Goal: Task Accomplishment & Management: Use online tool/utility

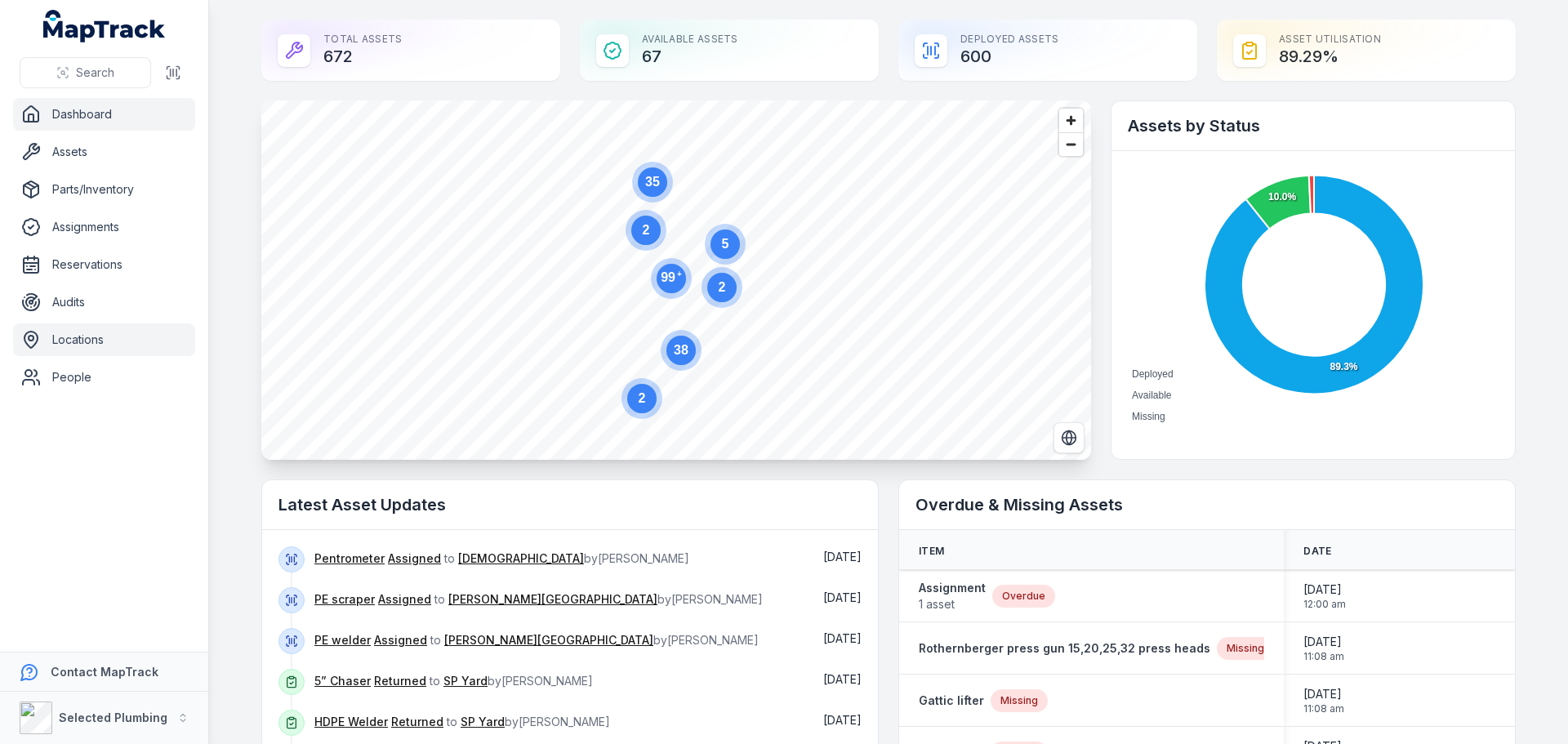
click at [89, 341] on link "Locations" at bounding box center [104, 340] width 182 height 33
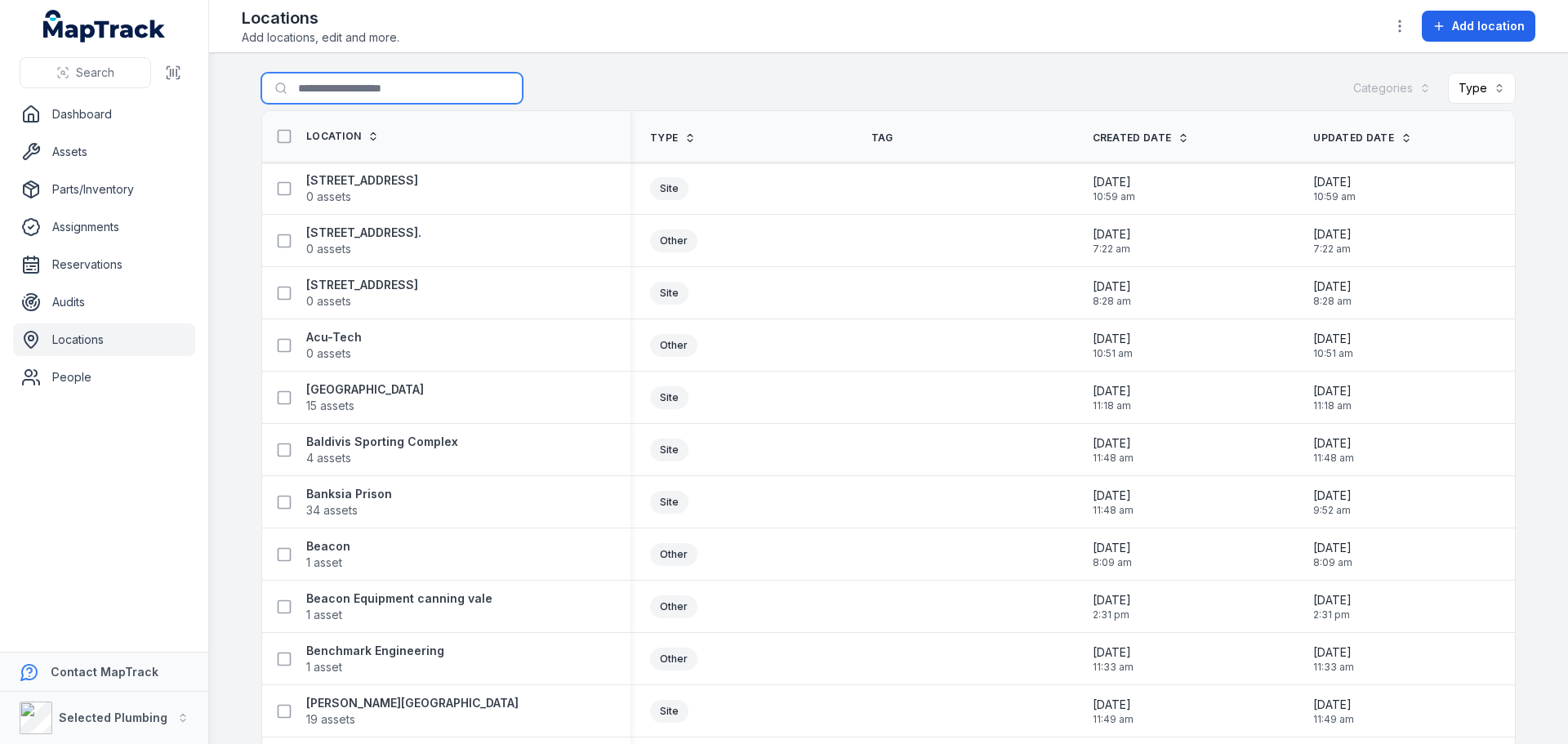
click at [346, 92] on input "Search for locations" at bounding box center [392, 88] width 261 height 31
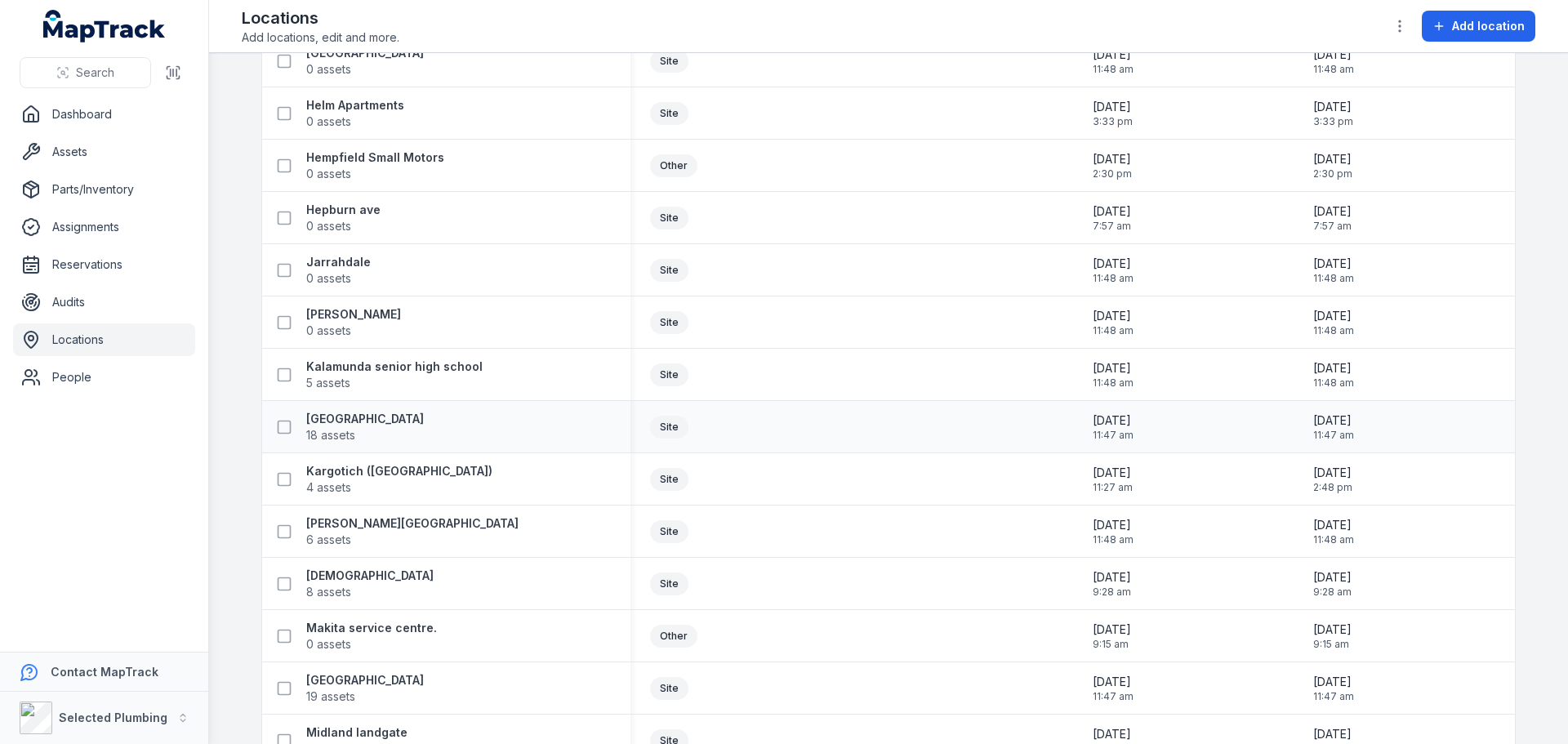
scroll to position [1307, 0]
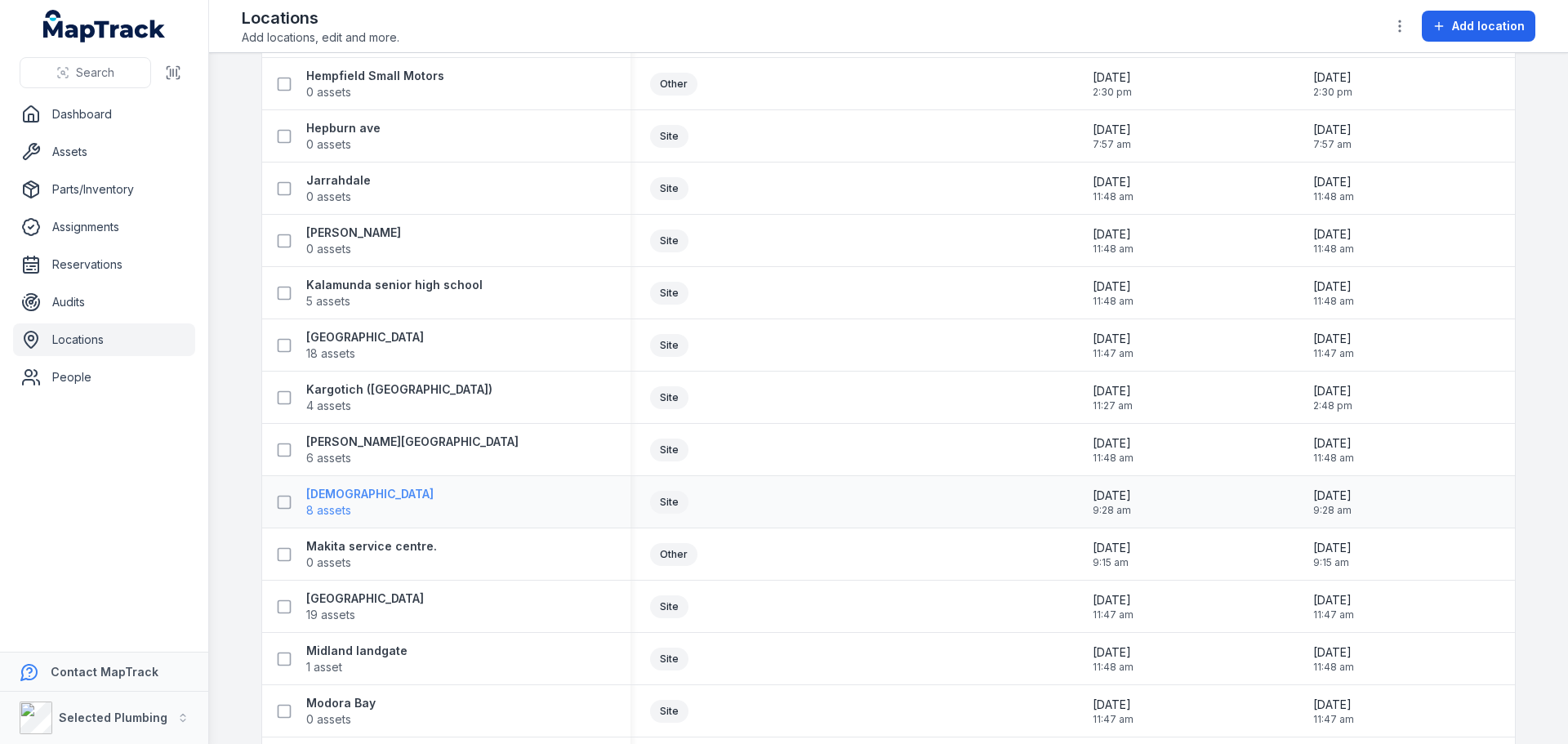
click at [322, 493] on strong "[DEMOGRAPHIC_DATA]" at bounding box center [369, 494] width 127 height 17
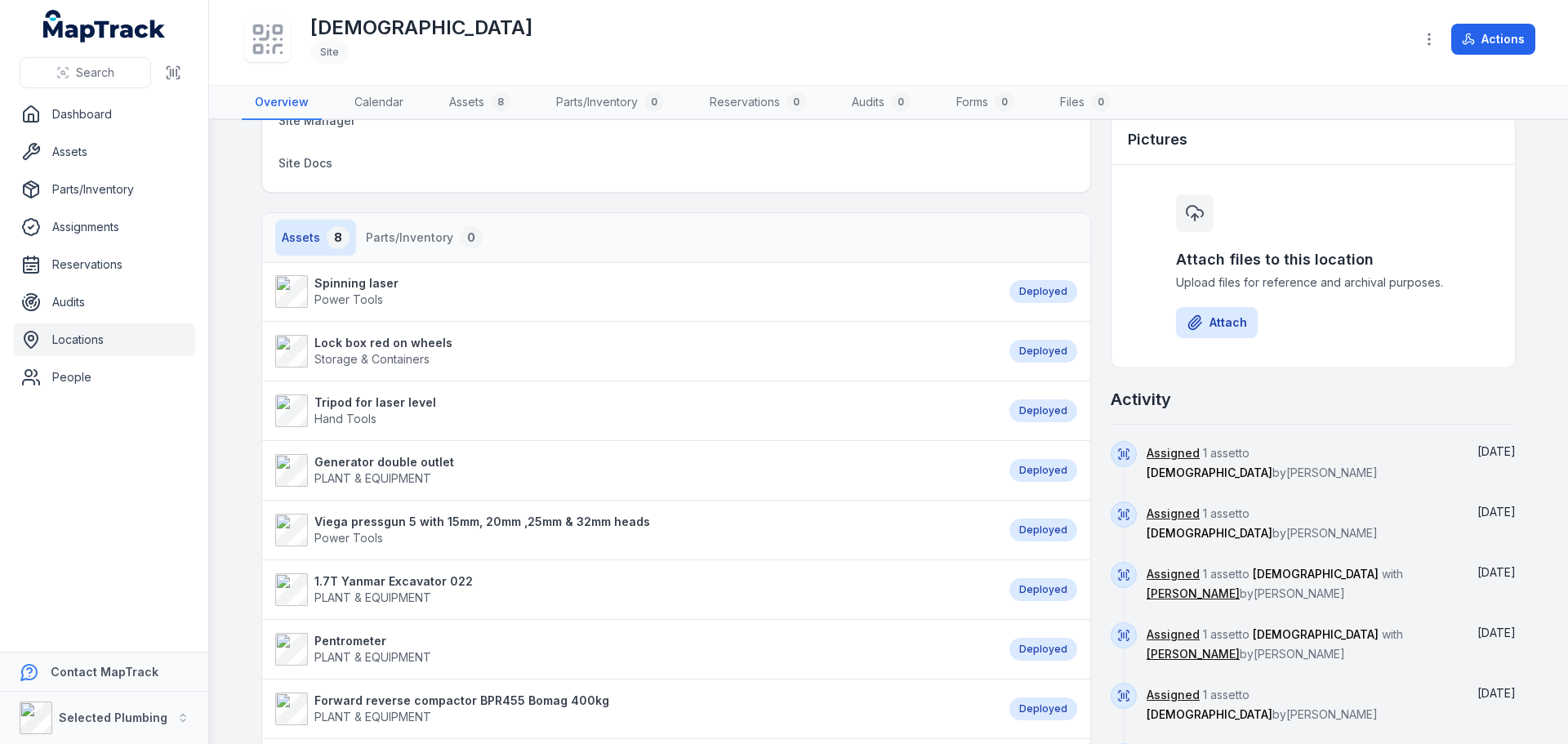
scroll to position [245, 0]
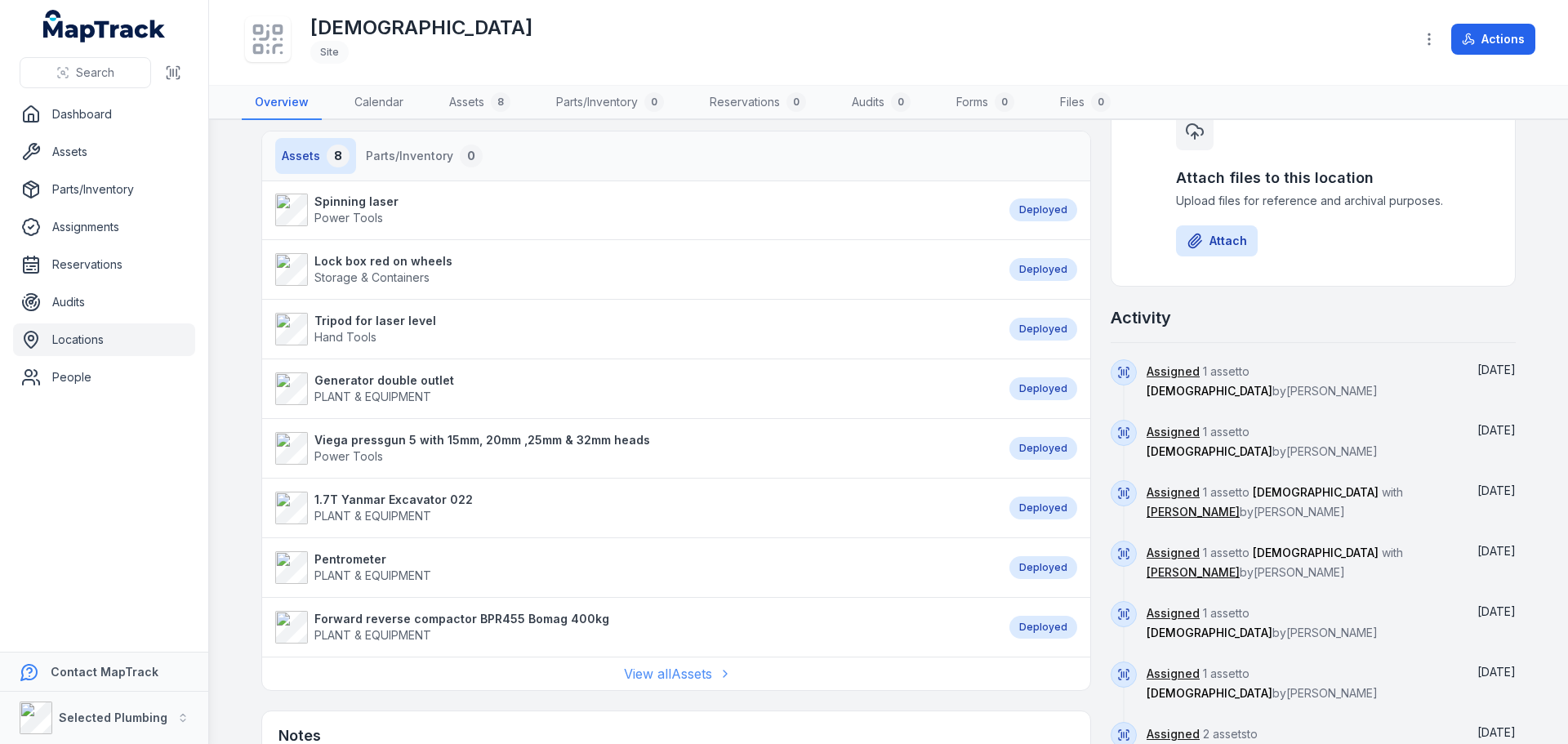
click at [669, 674] on link "View all Assets" at bounding box center [676, 674] width 104 height 20
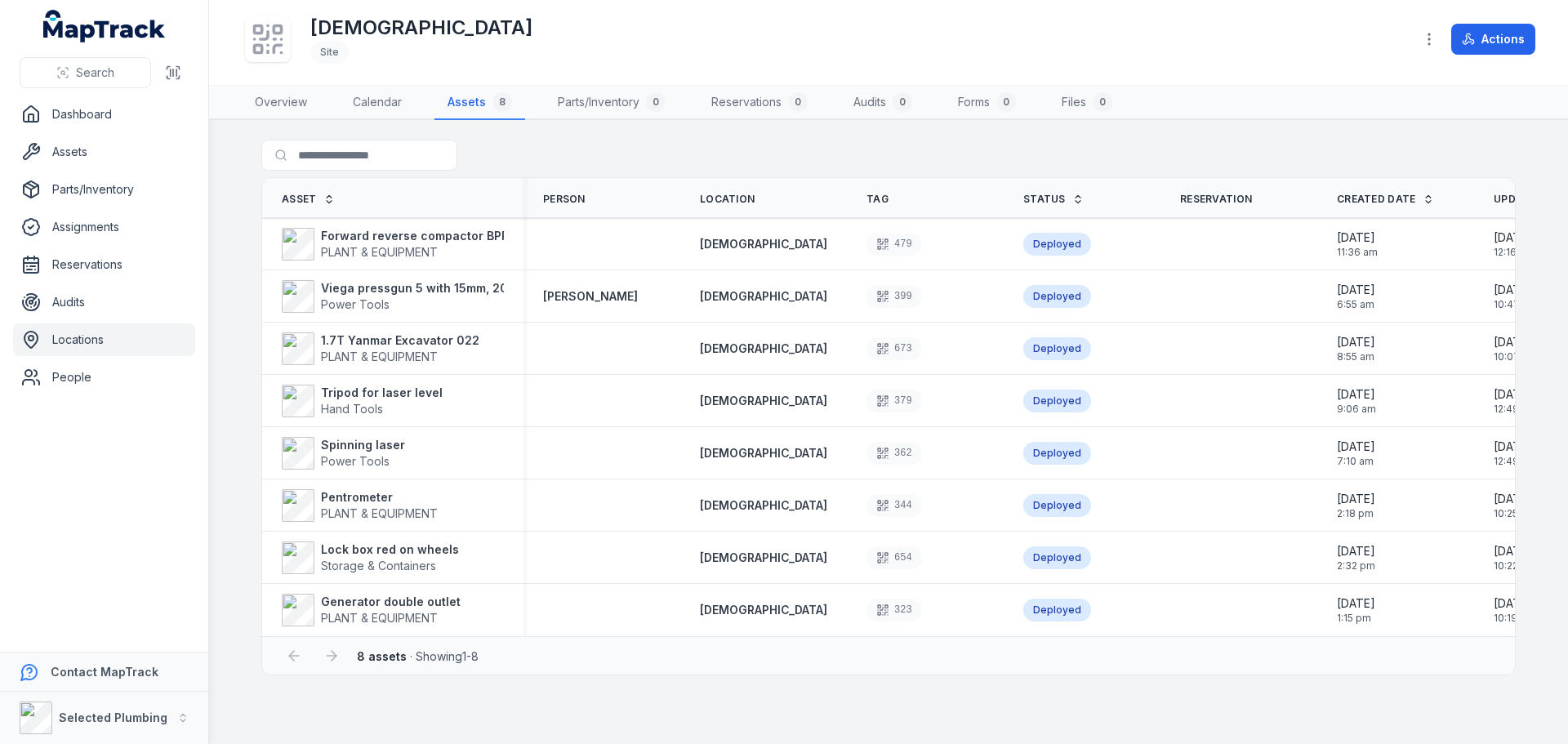
click at [79, 341] on link "Locations" at bounding box center [104, 340] width 182 height 33
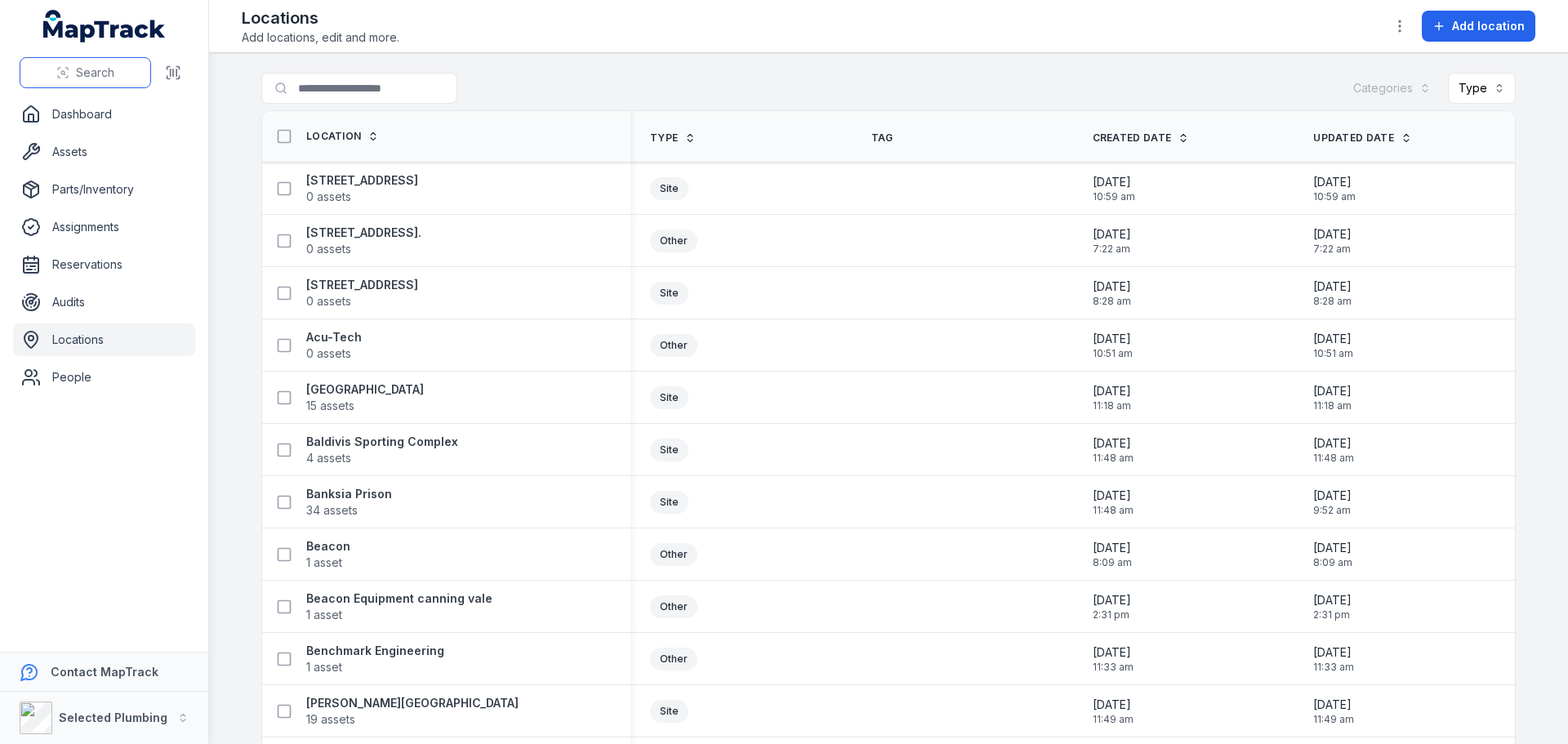
click at [97, 76] on span "Search" at bounding box center [95, 73] width 38 height 17
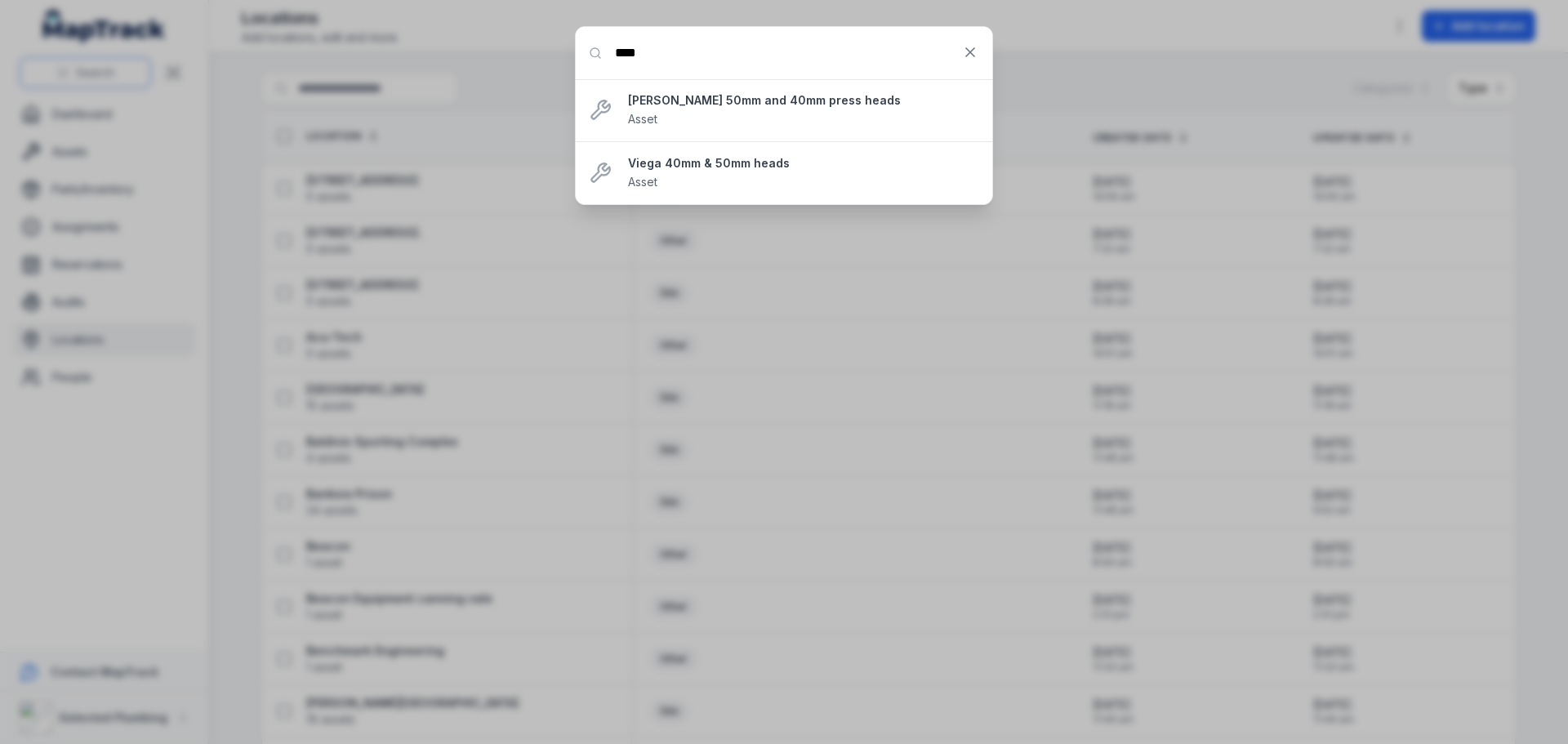
type input "****"
click at [661, 165] on strong "Viega 40mm & 50mm heads" at bounding box center [803, 164] width 351 height 17
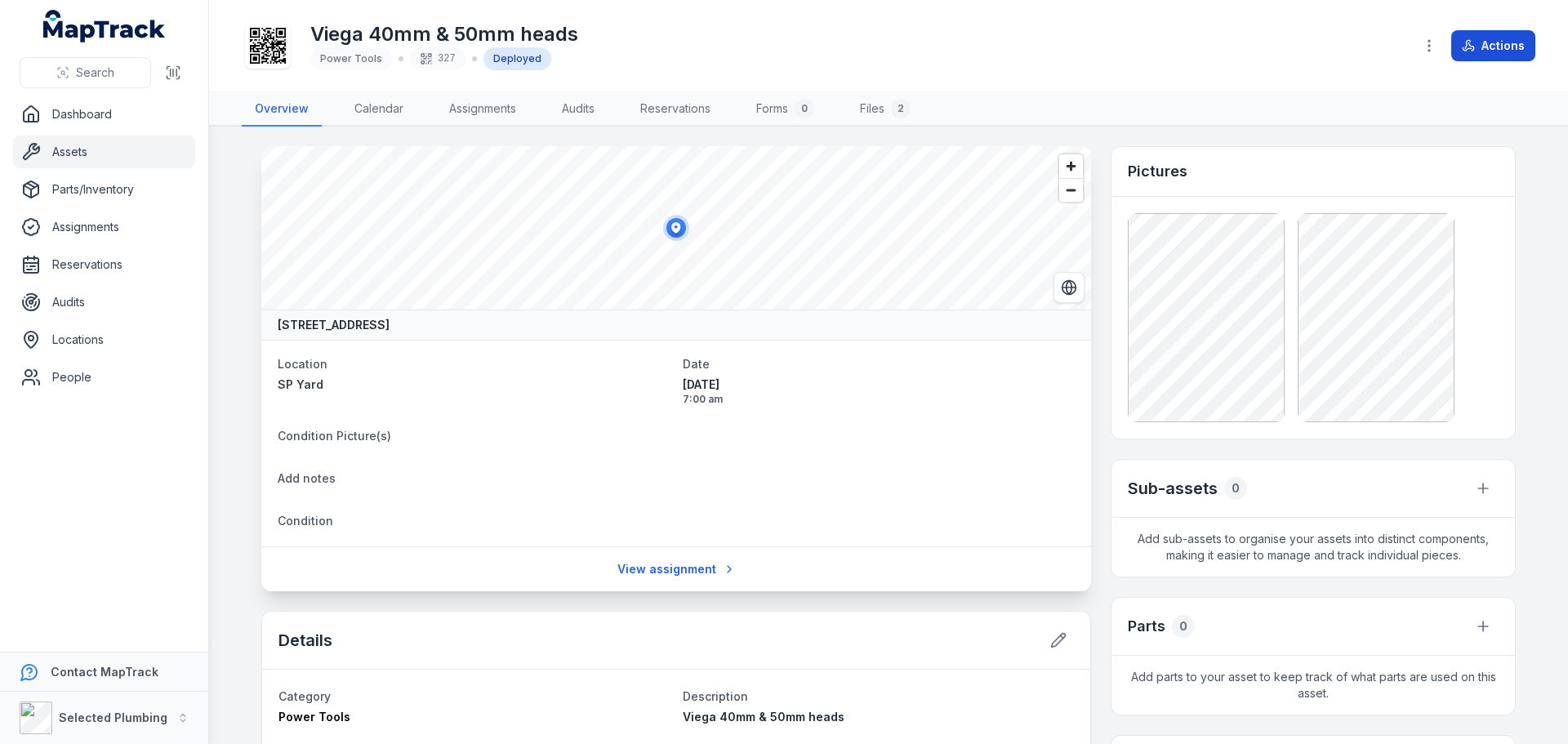
click at [1489, 46] on button "Actions" at bounding box center [1494, 46] width 84 height 31
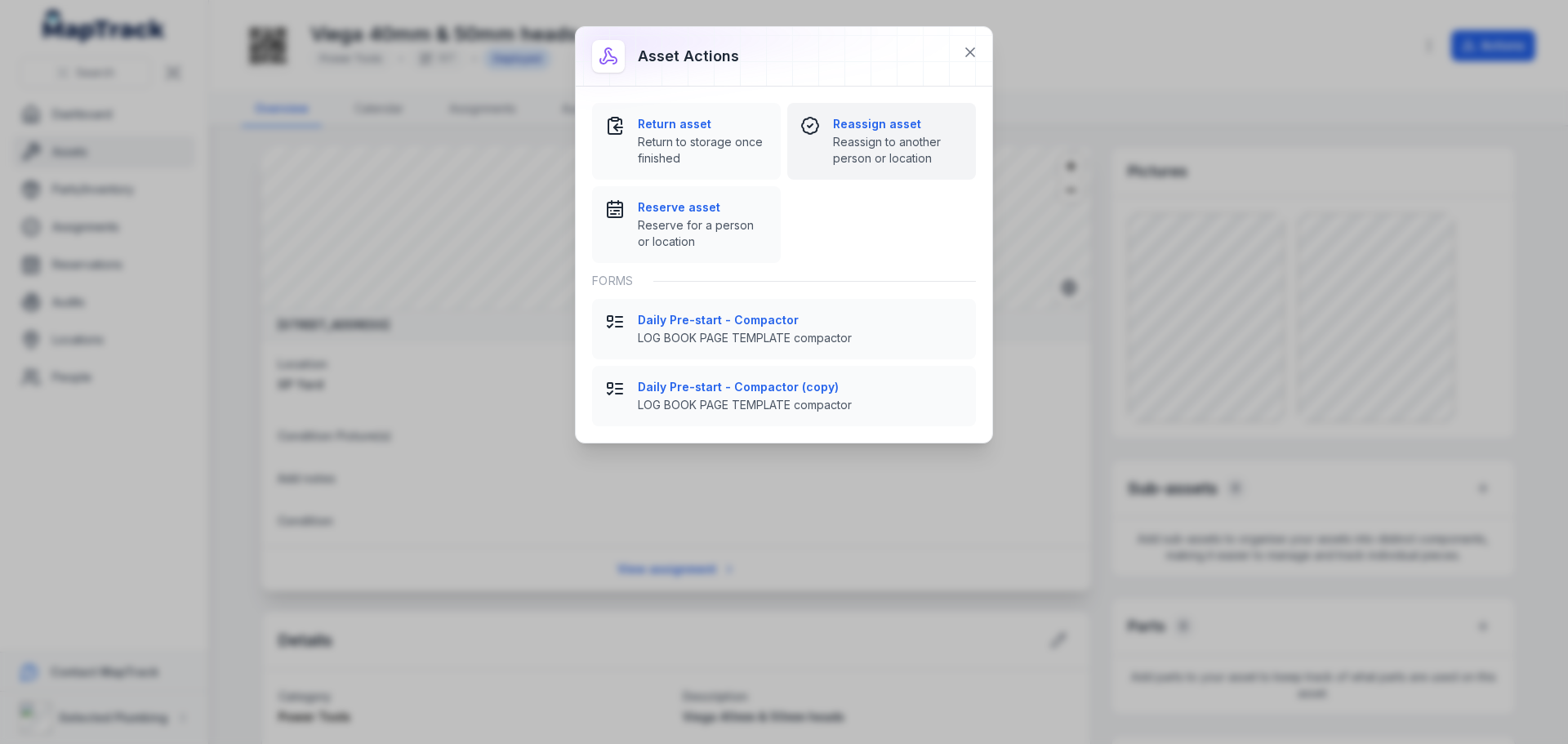
click at [860, 132] on div "Reassign asset Reassign to another person or location" at bounding box center [898, 141] width 130 height 50
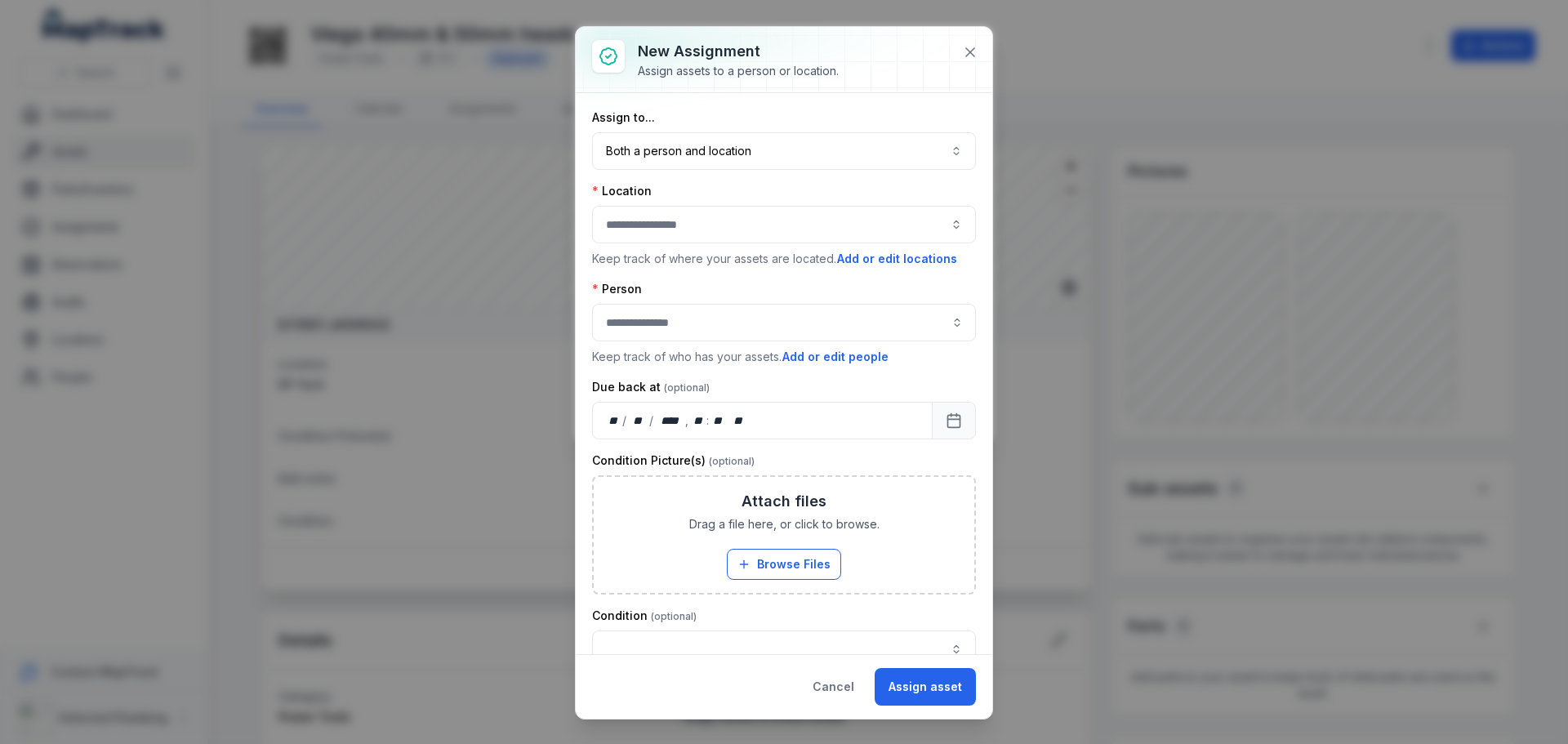
click at [688, 222] on button "button" at bounding box center [784, 224] width 384 height 37
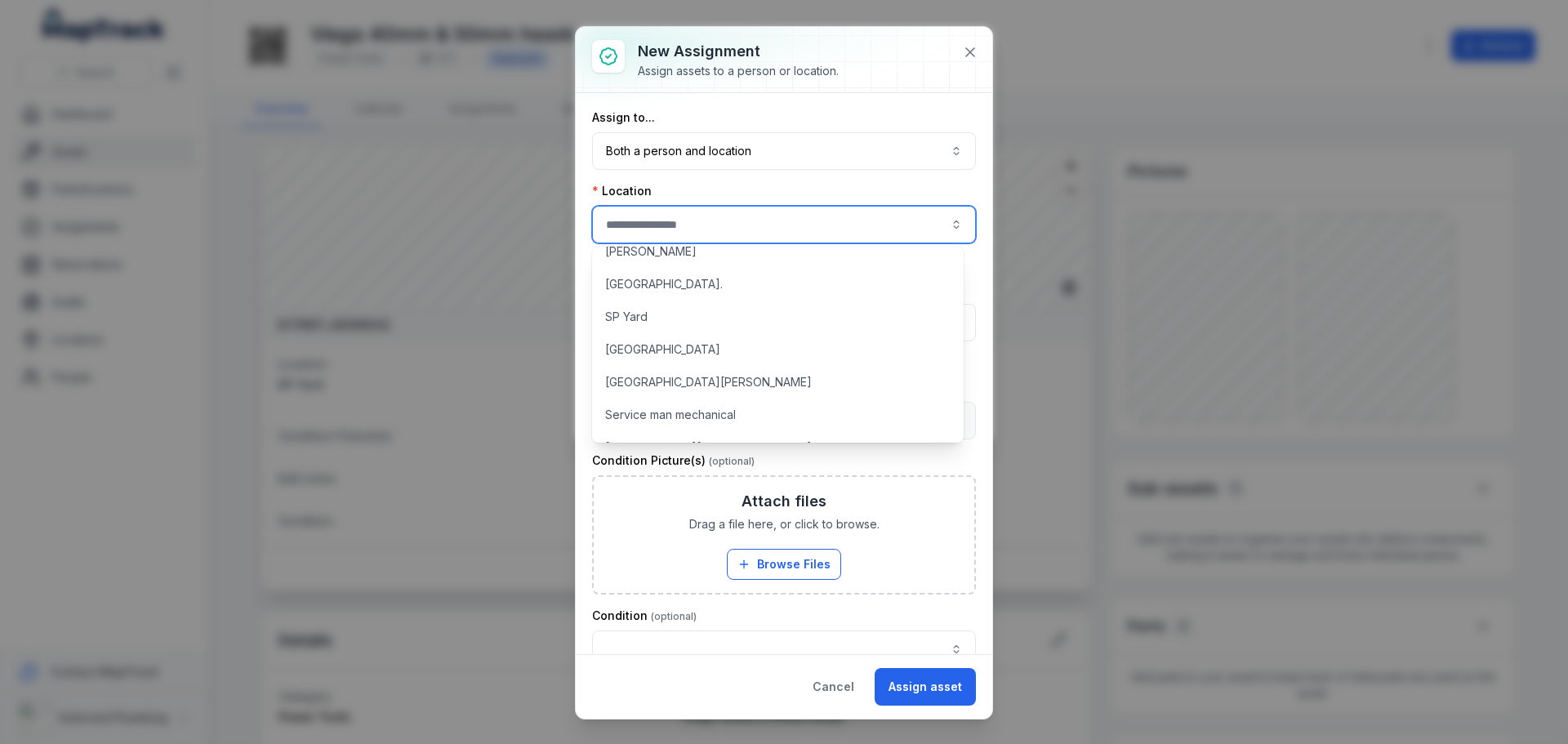
scroll to position [1470, 0]
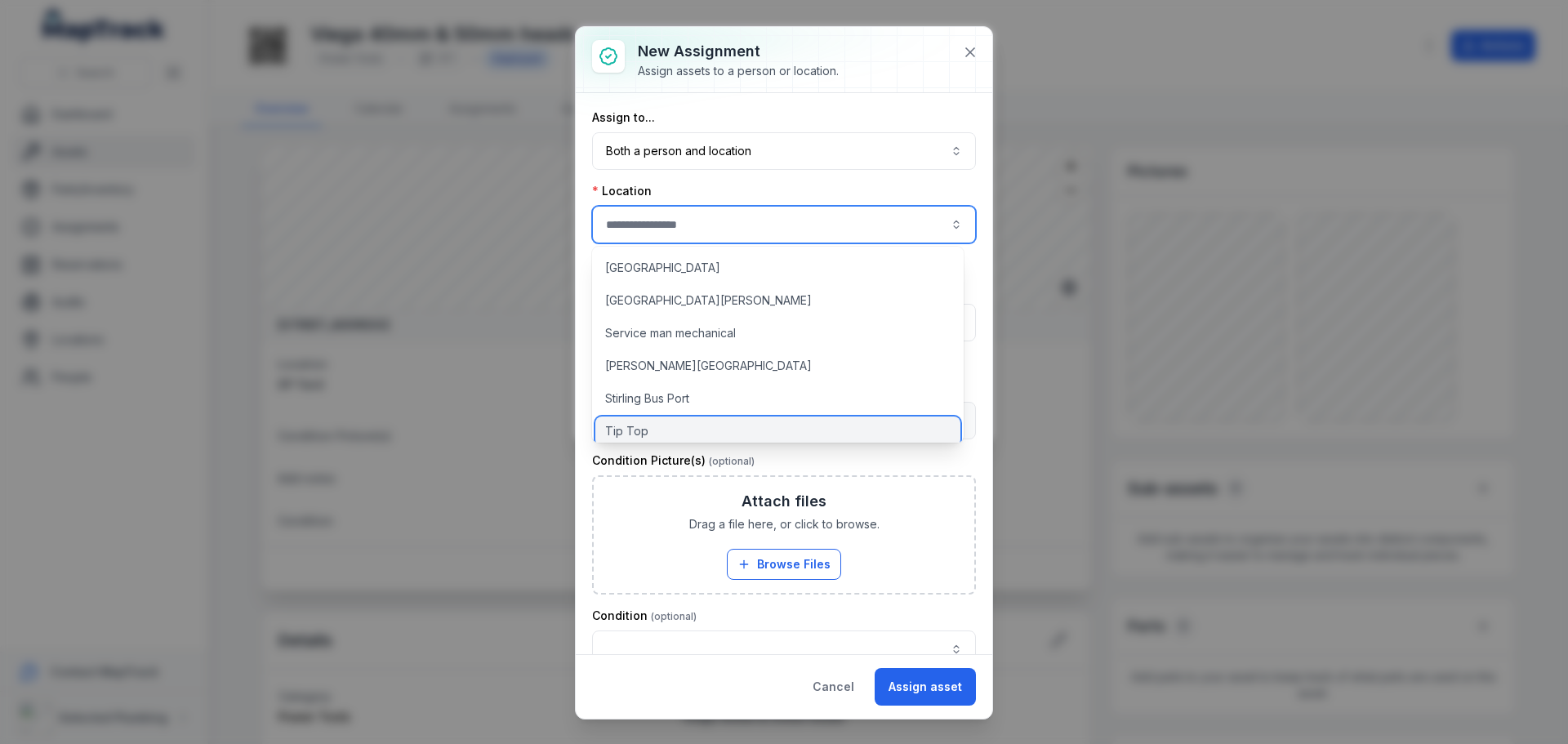
click at [646, 424] on div "Tip Top" at bounding box center [778, 432] width 365 height 30
type input "*******"
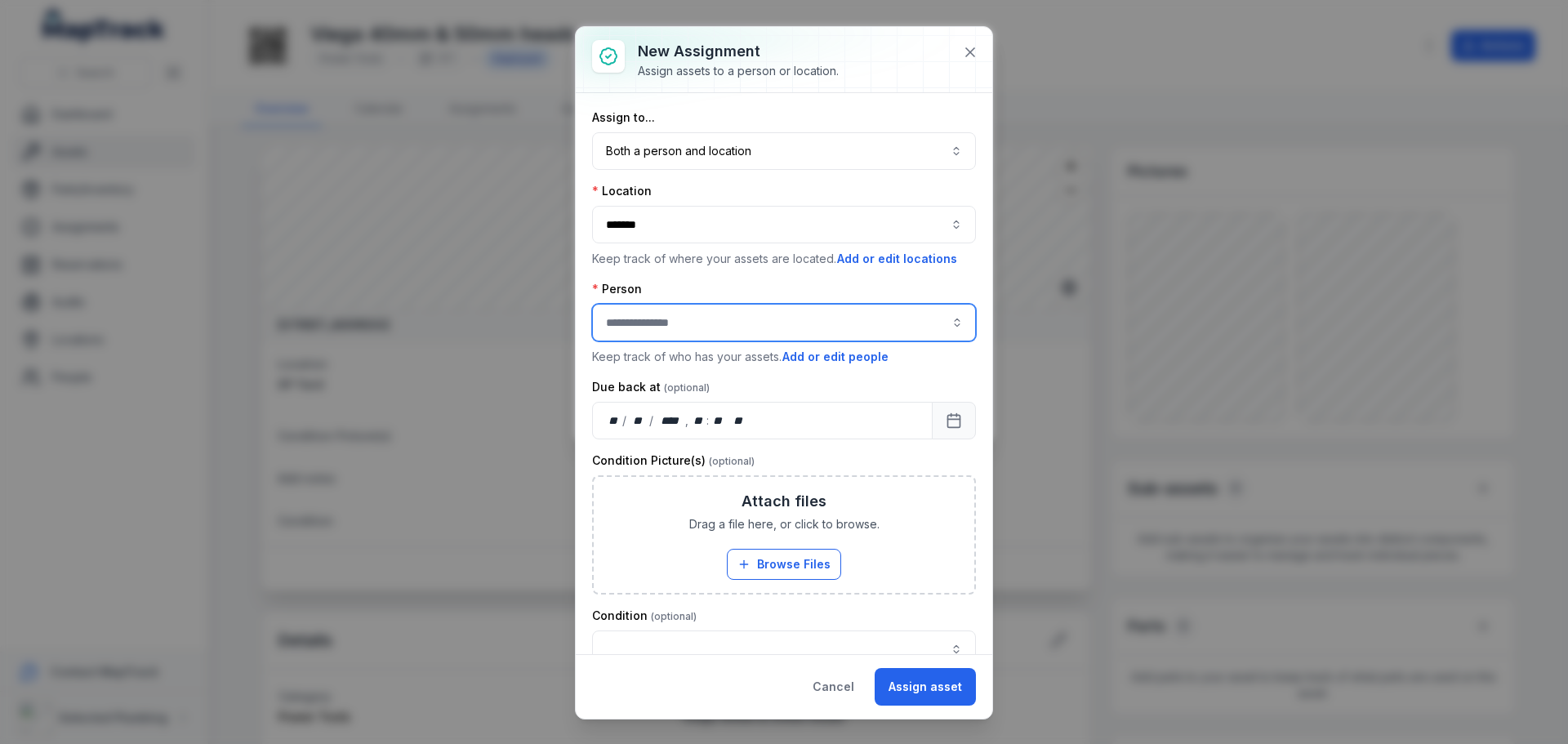
click at [665, 313] on input "assignment-add:person-label" at bounding box center [784, 322] width 384 height 37
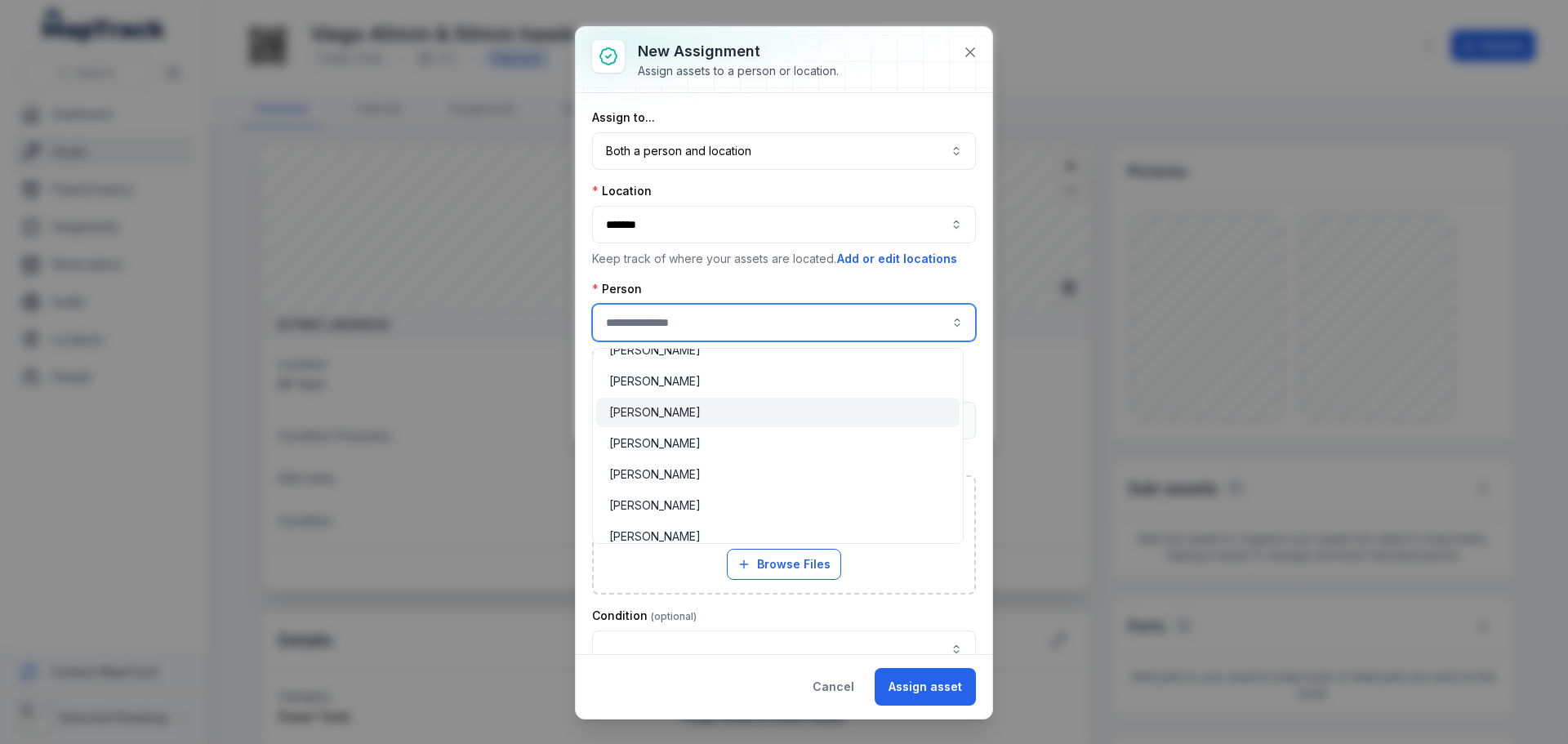
scroll to position [408, 0]
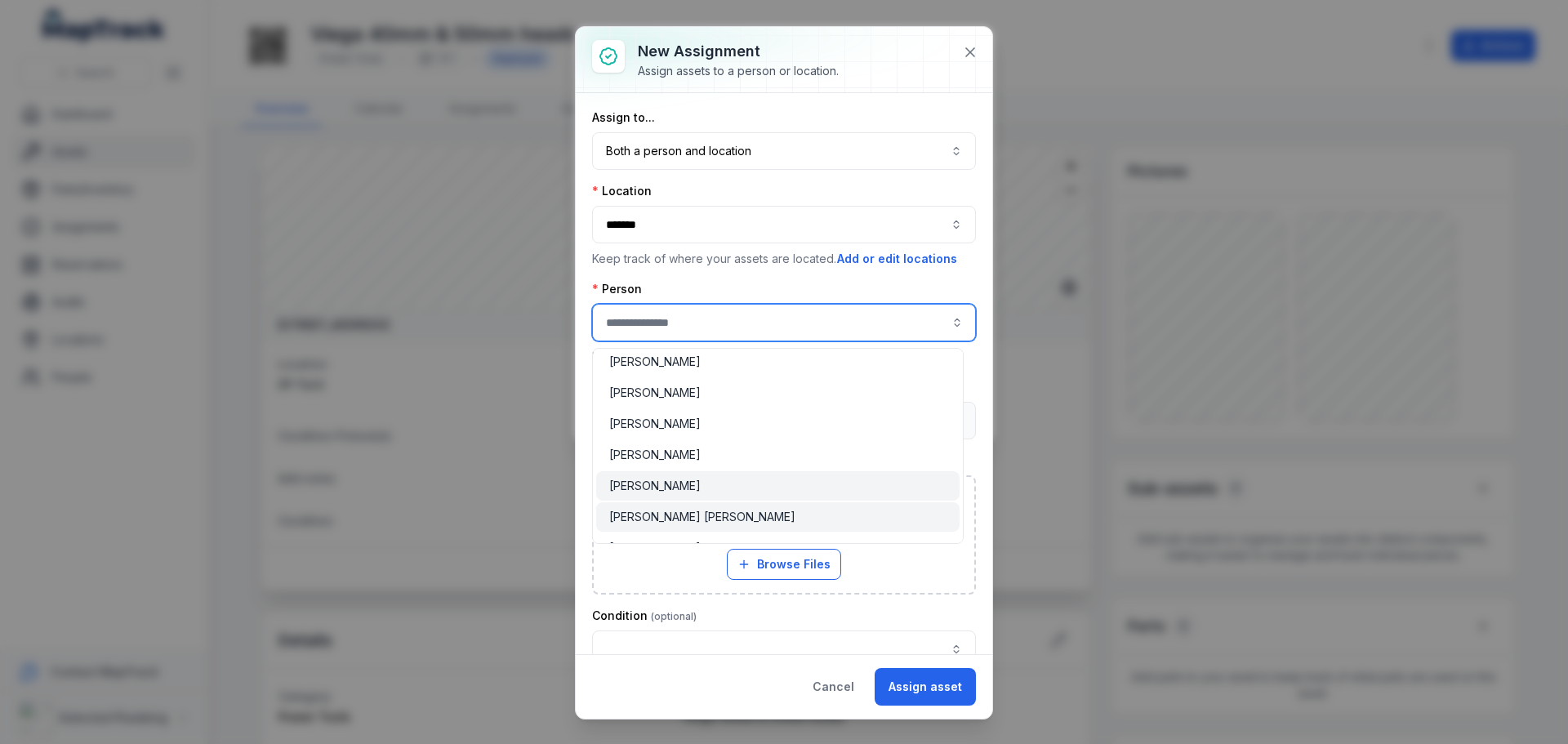
type input "**********"
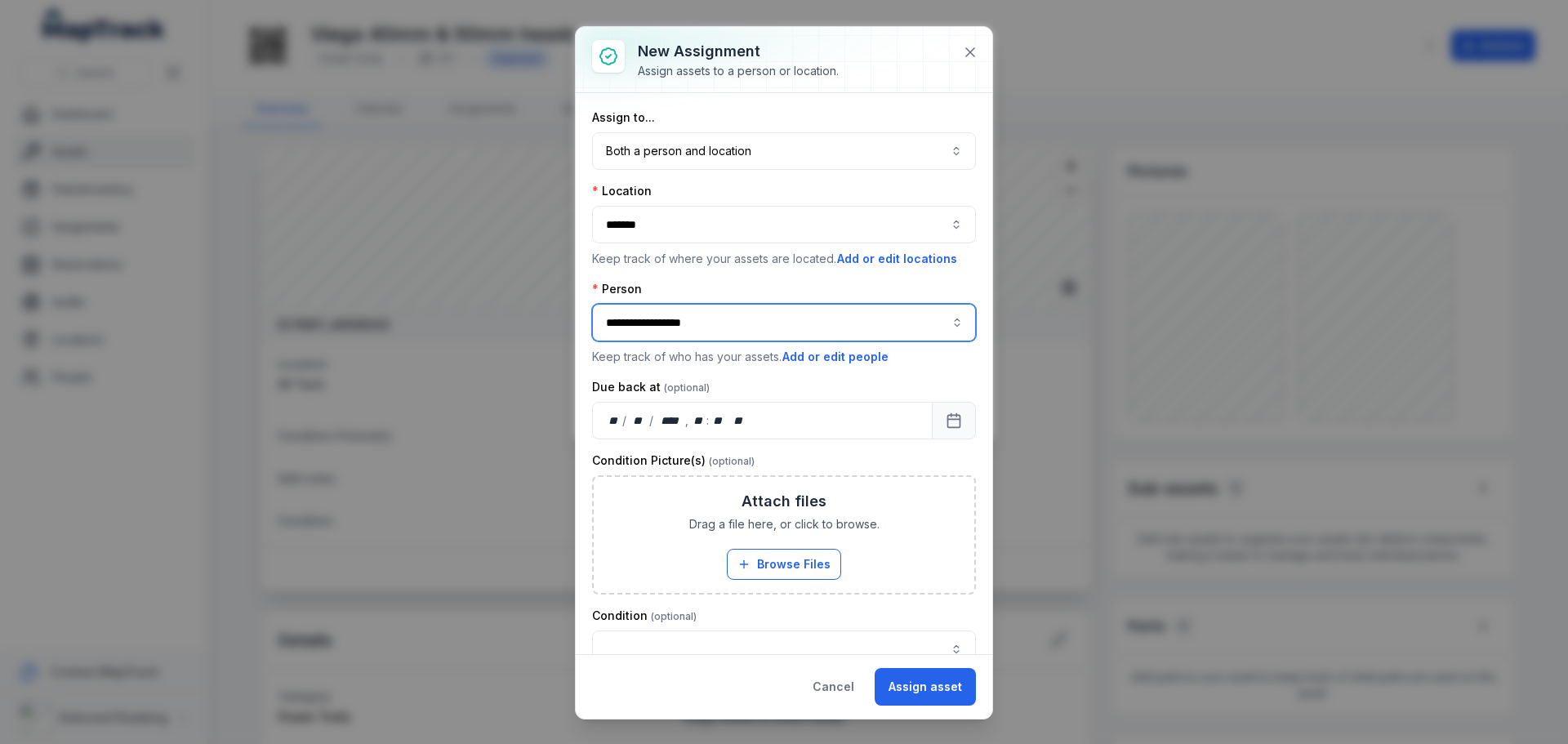
click at [673, 490] on span "[PERSON_NAME]" at bounding box center [655, 486] width 92 height 17
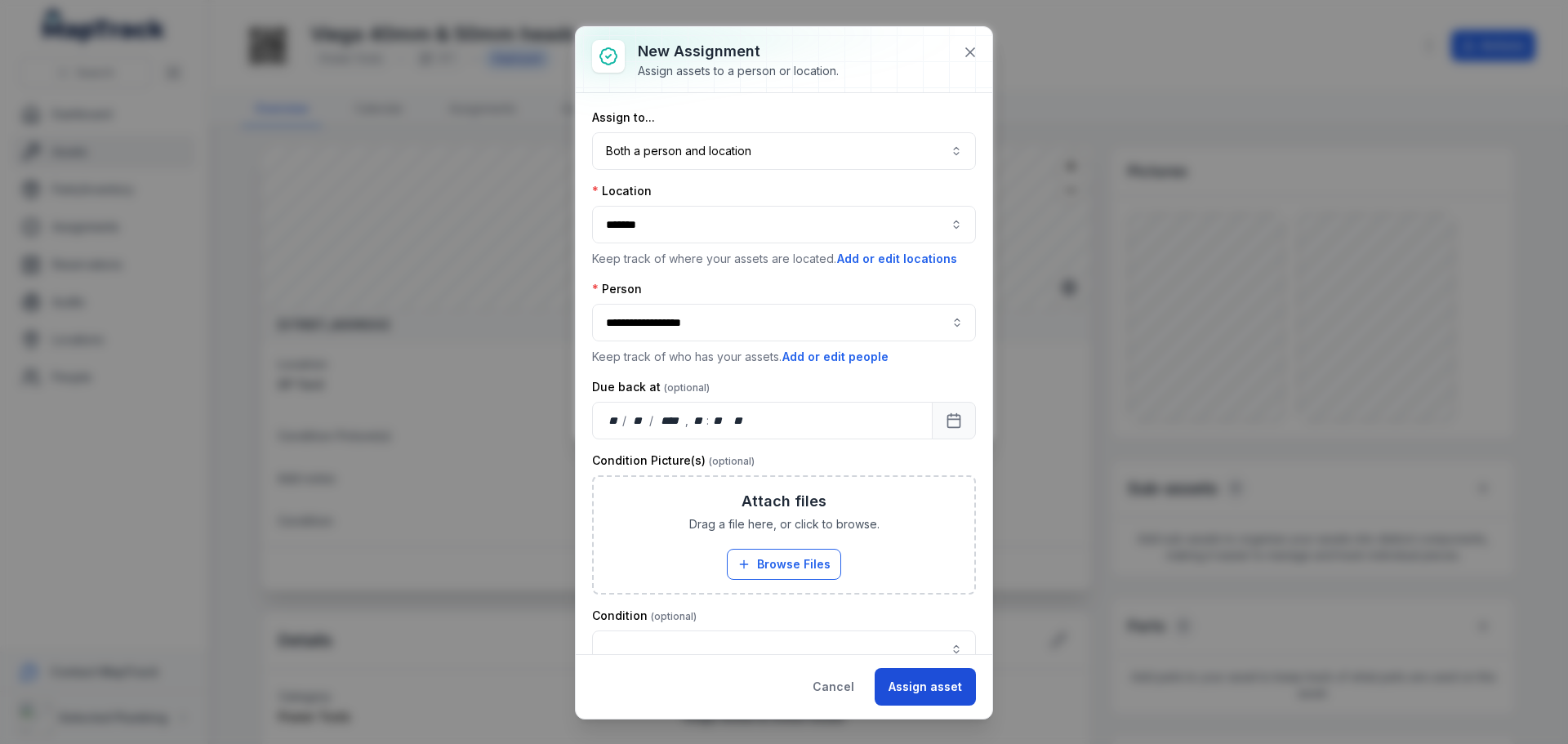
click at [932, 684] on button "Assign asset" at bounding box center [925, 686] width 102 height 37
